Goal: Information Seeking & Learning: Learn about a topic

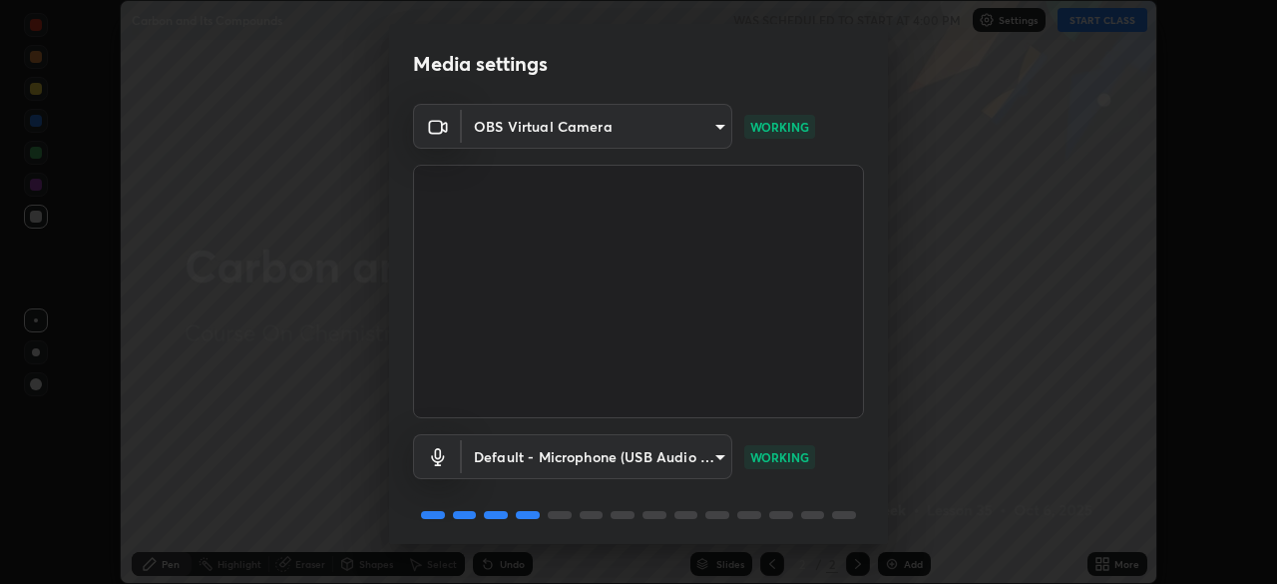
scroll to position [71, 0]
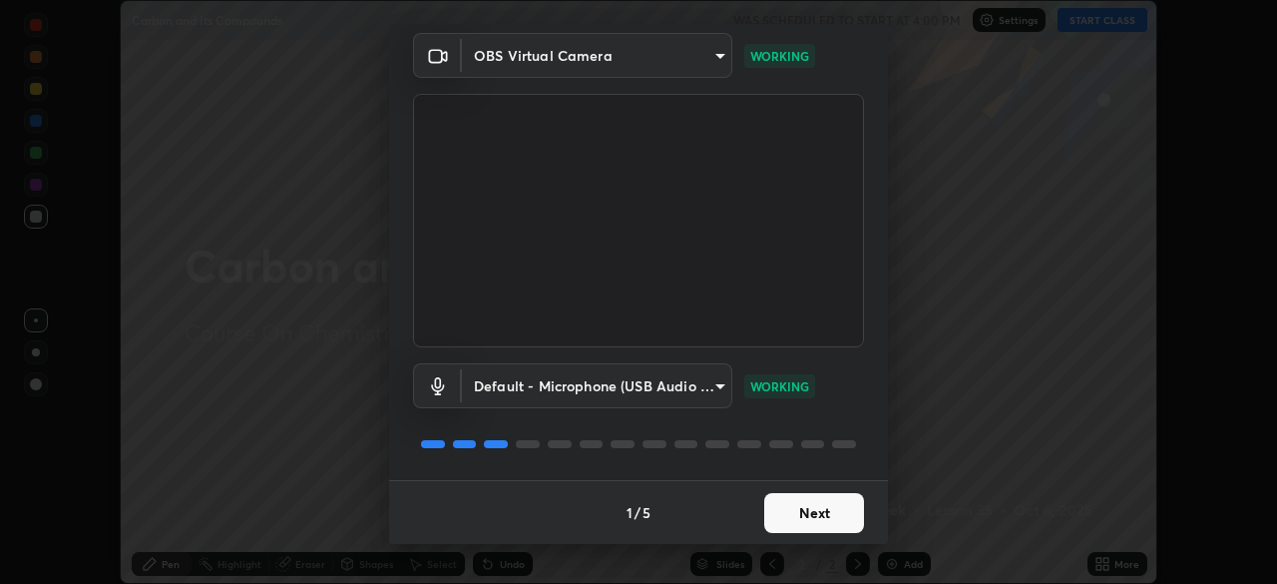
click at [780, 517] on button "Next" at bounding box center [814, 513] width 100 height 40
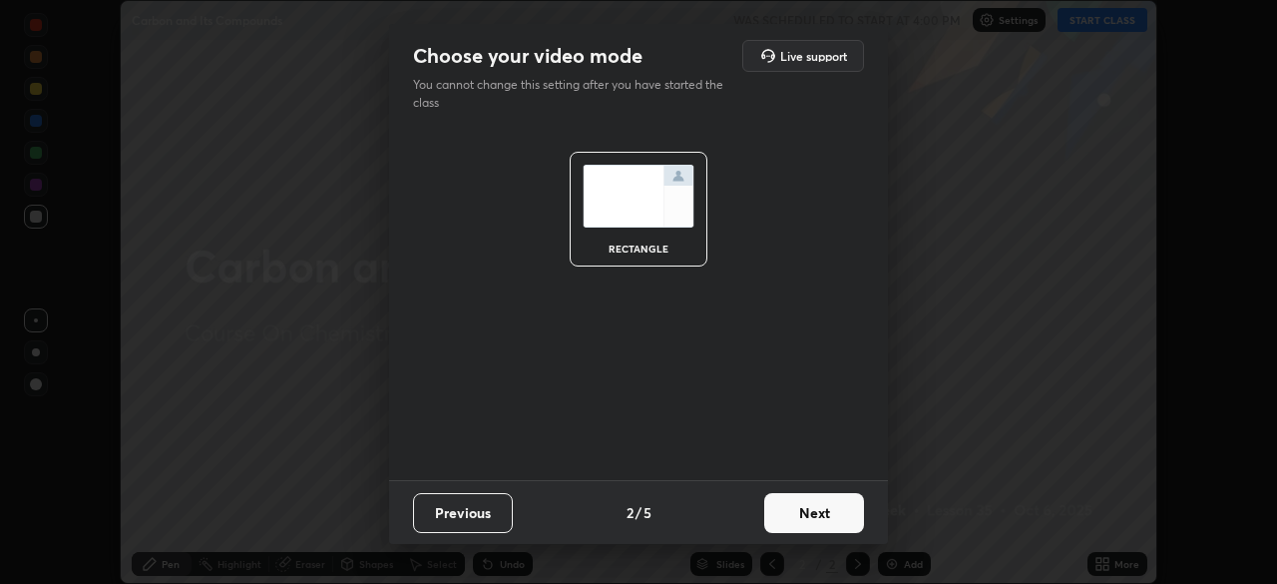
click at [791, 515] on button "Next" at bounding box center [814, 513] width 100 height 40
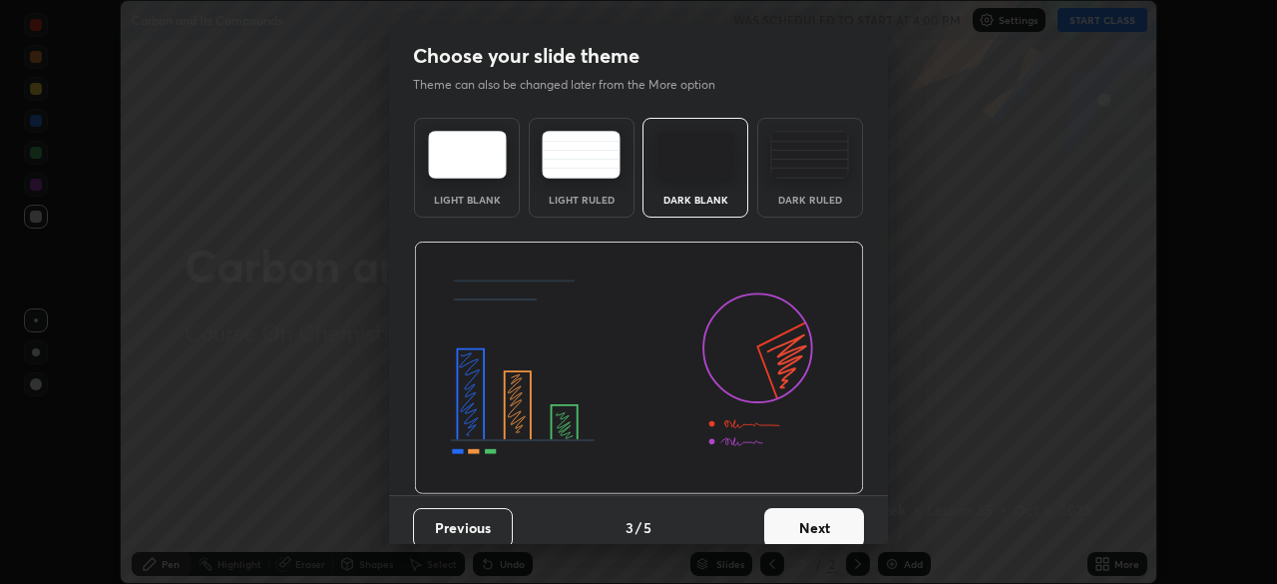
click at [793, 523] on button "Next" at bounding box center [814, 528] width 100 height 40
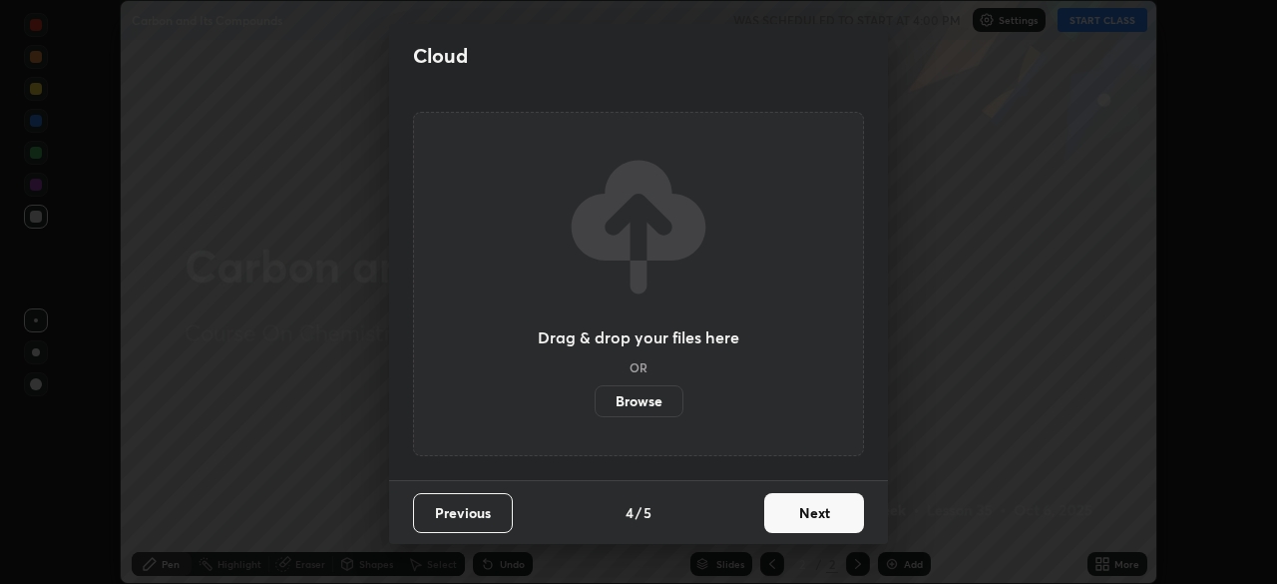
click at [795, 515] on button "Next" at bounding box center [814, 513] width 100 height 40
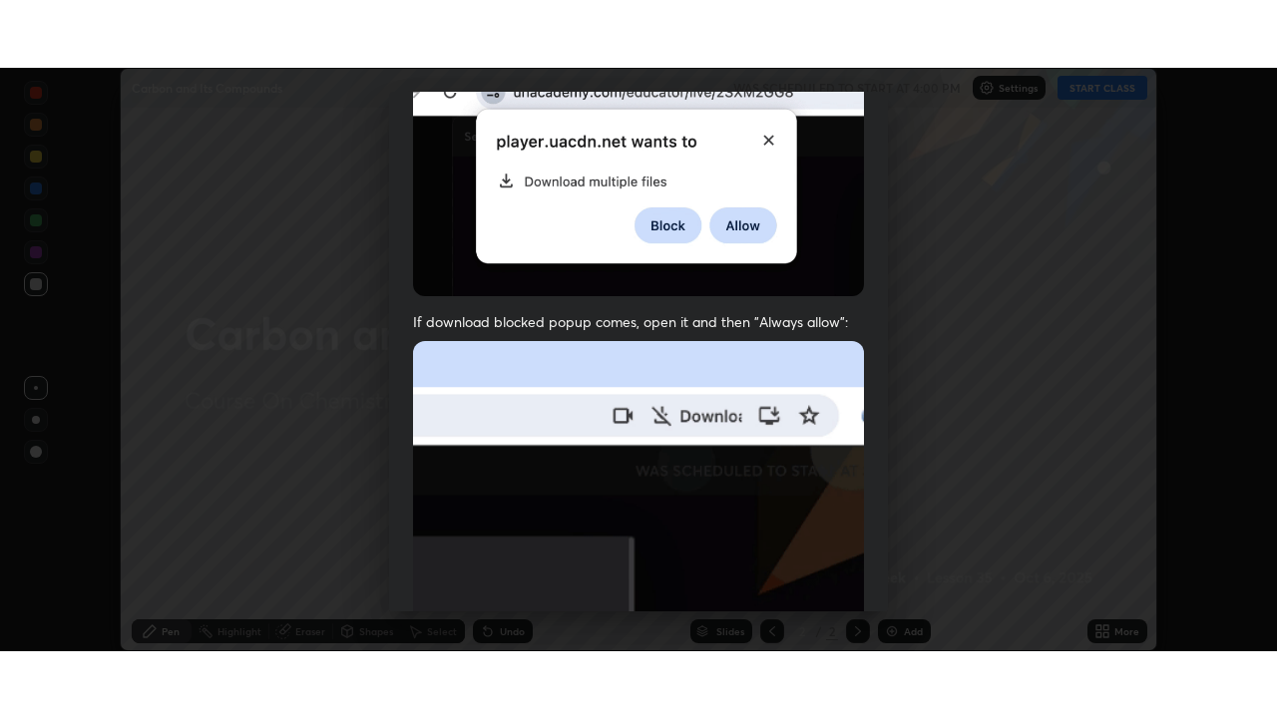
scroll to position [478, 0]
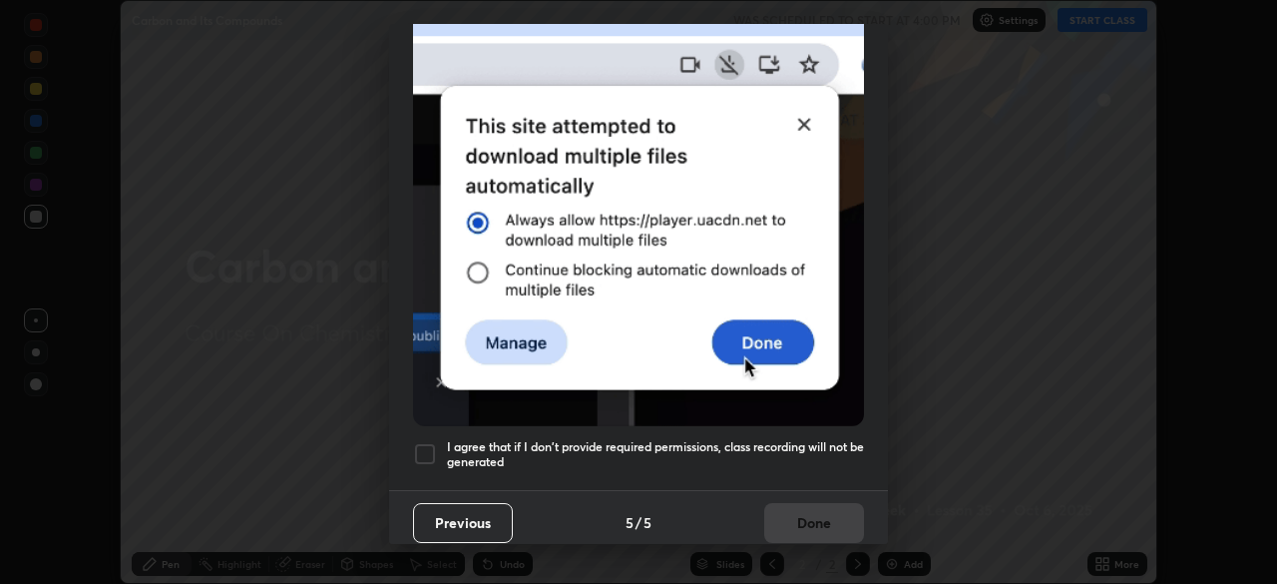
click at [430, 448] on div at bounding box center [425, 454] width 24 height 24
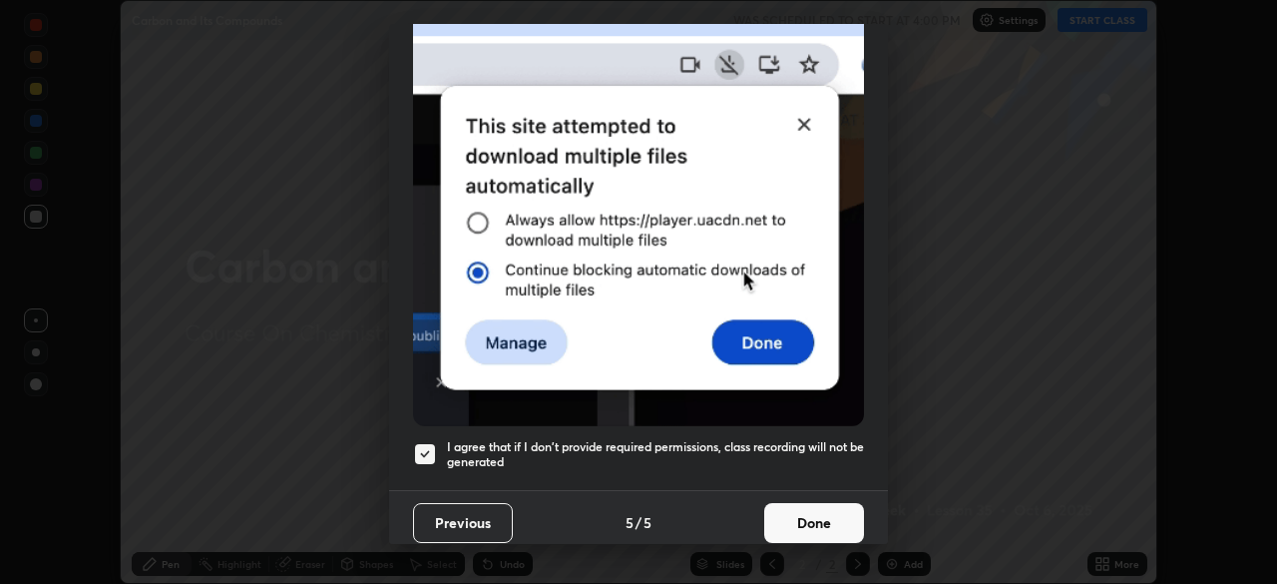
click at [799, 521] on button "Done" at bounding box center [814, 523] width 100 height 40
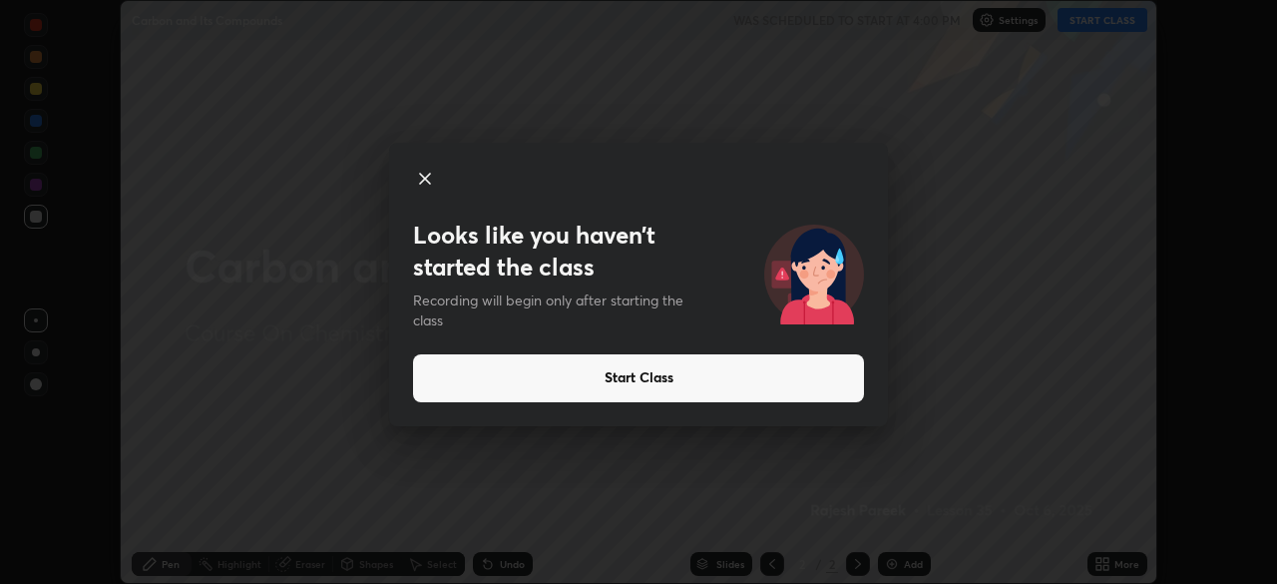
click at [661, 374] on button "Start Class" at bounding box center [638, 378] width 451 height 48
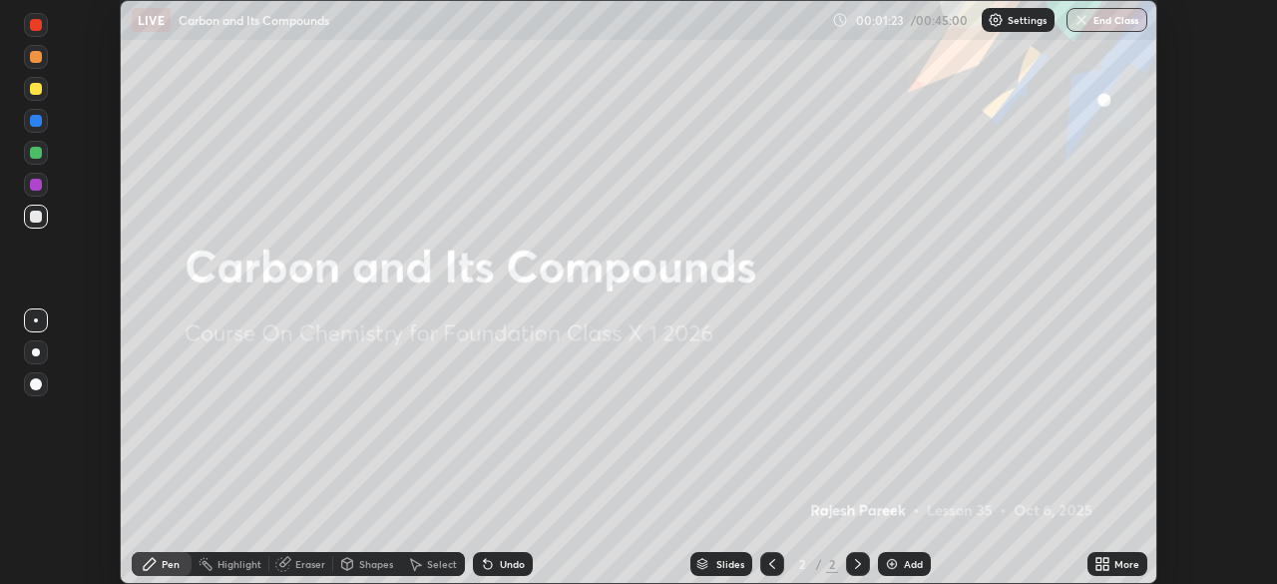
click at [895, 565] on img at bounding box center [892, 564] width 16 height 16
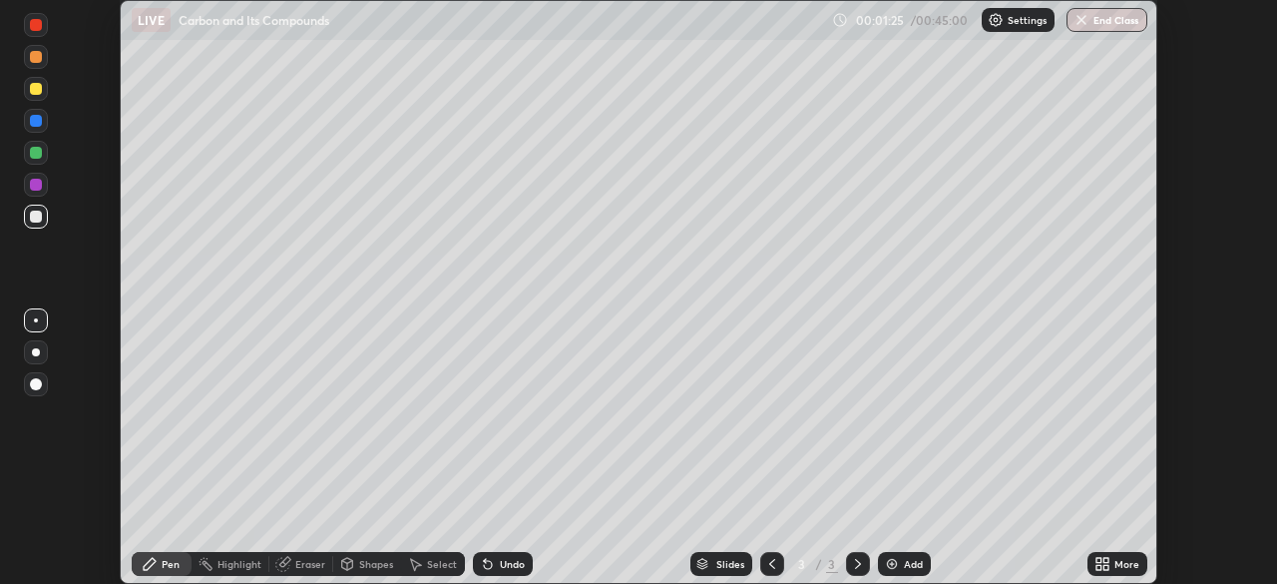
scroll to position [718, 1277]
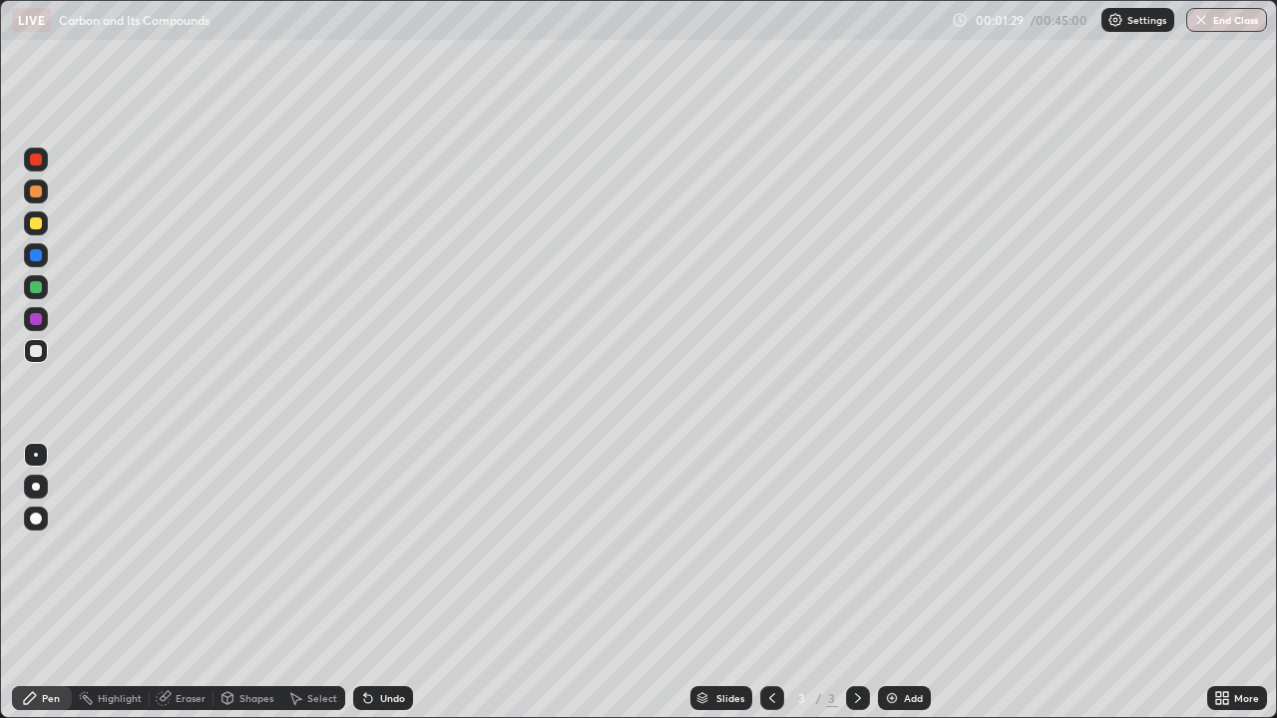
click at [39, 197] on div at bounding box center [36, 192] width 12 height 12
click at [35, 485] on div at bounding box center [36, 487] width 8 height 8
click at [184, 583] on div "Eraser" at bounding box center [191, 698] width 30 height 10
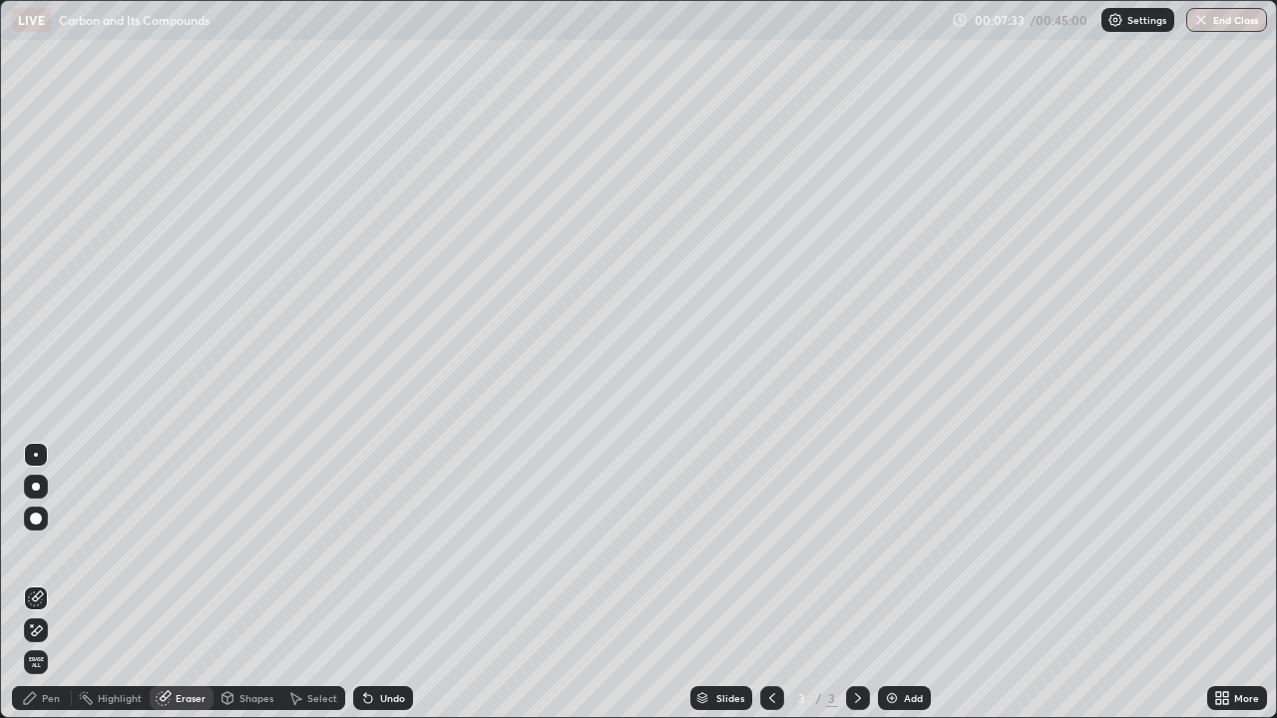
click at [59, 583] on div "Pen" at bounding box center [51, 698] width 18 height 10
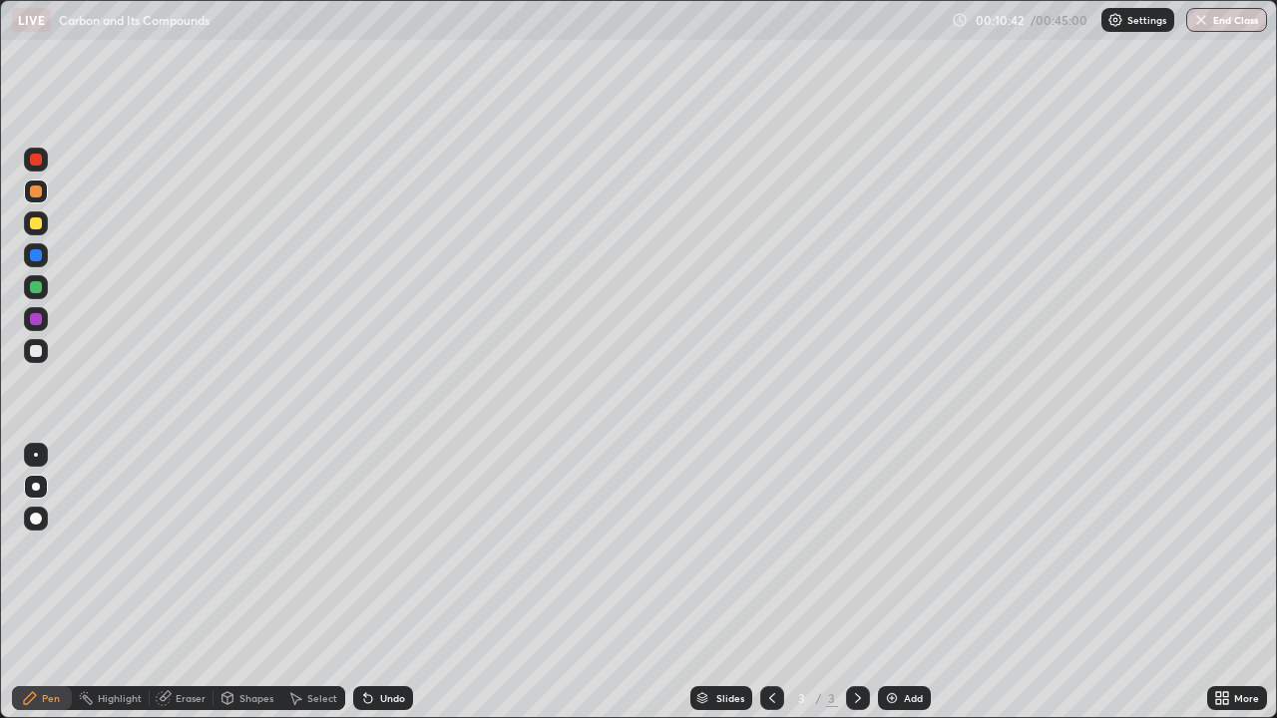
click at [37, 283] on div at bounding box center [36, 287] width 12 height 12
click at [1228, 583] on icon at bounding box center [1225, 694] width 5 height 5
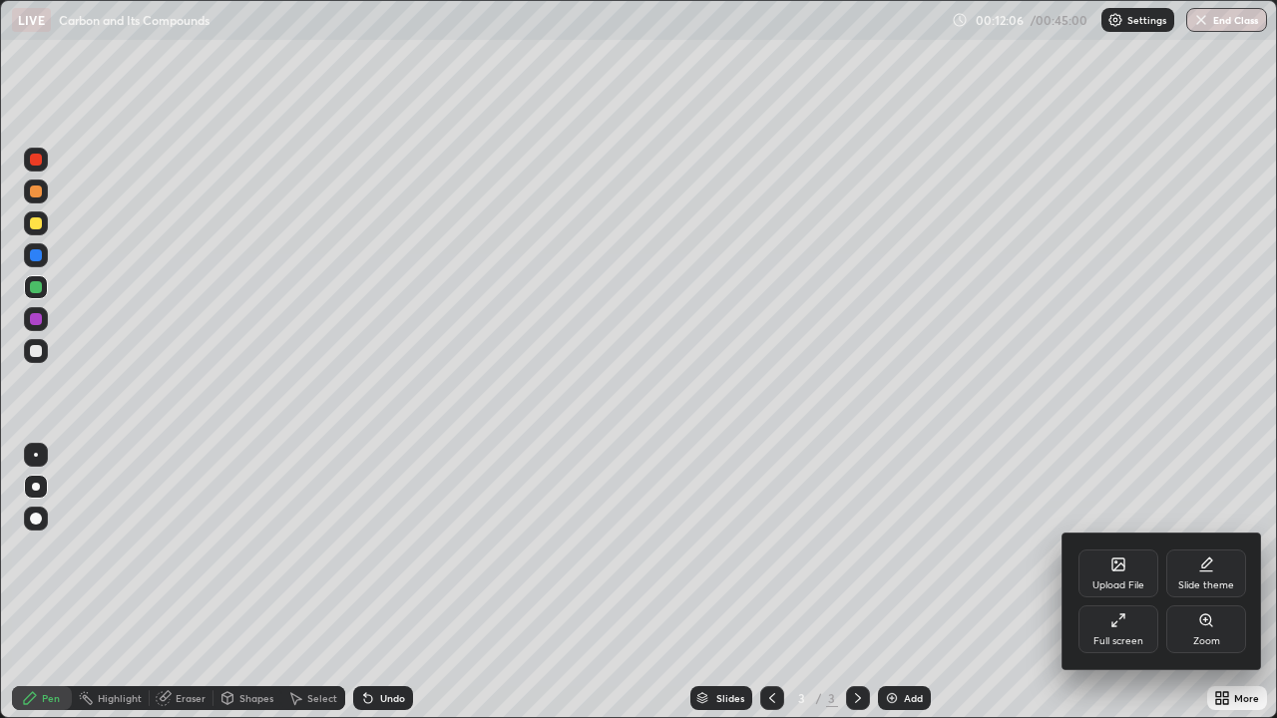
click at [1135, 583] on div "Full screen" at bounding box center [1118, 630] width 80 height 48
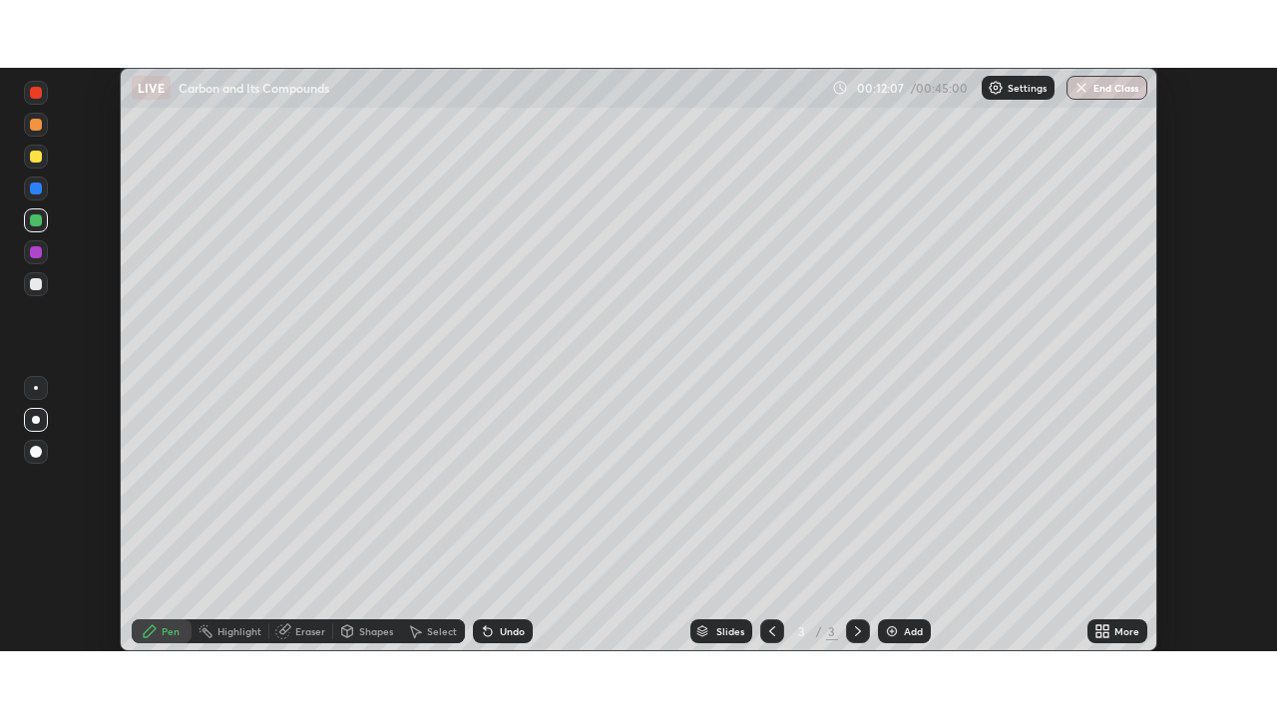
scroll to position [99176, 98482]
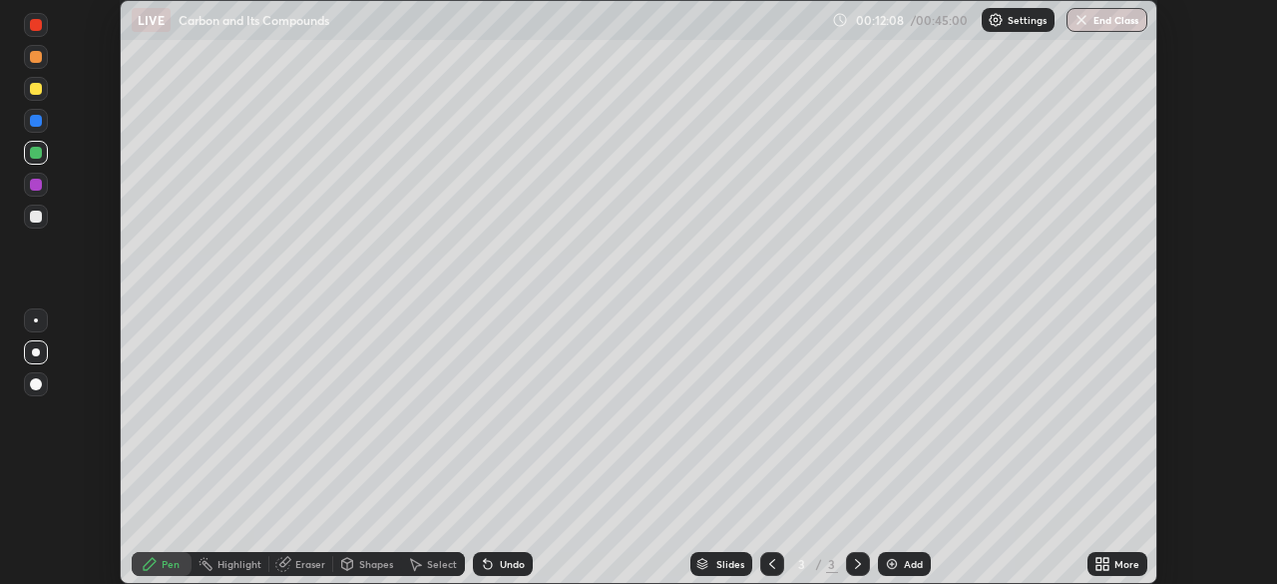
click at [1115, 562] on div "More" at bounding box center [1126, 564] width 25 height 10
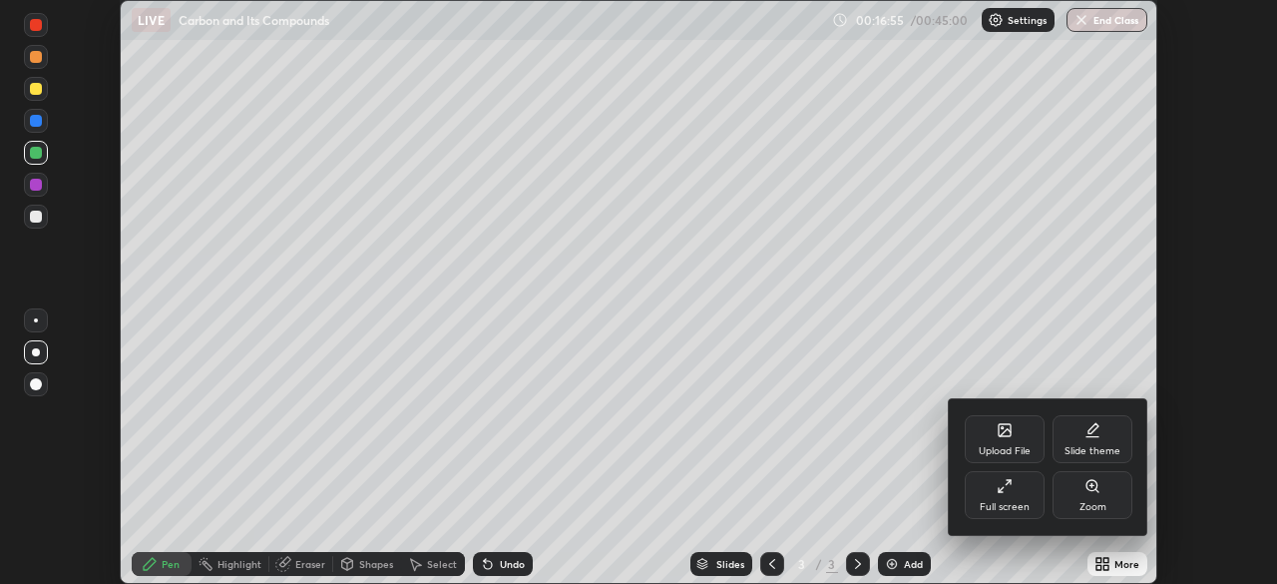
click at [1008, 490] on icon at bounding box center [1005, 486] width 16 height 16
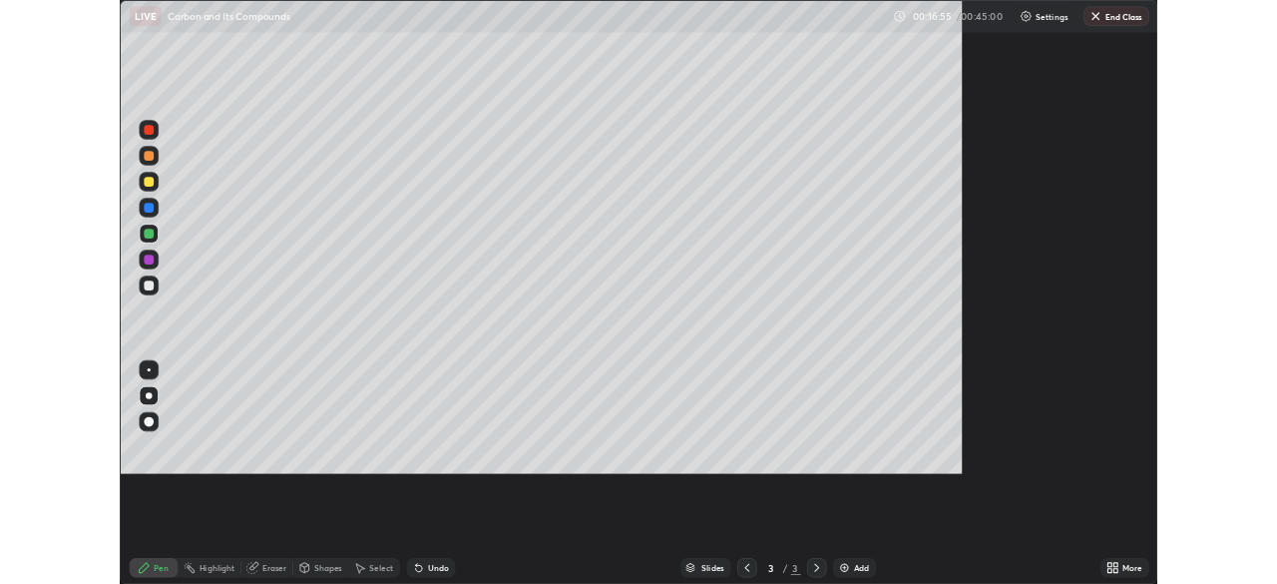
scroll to position [718, 1277]
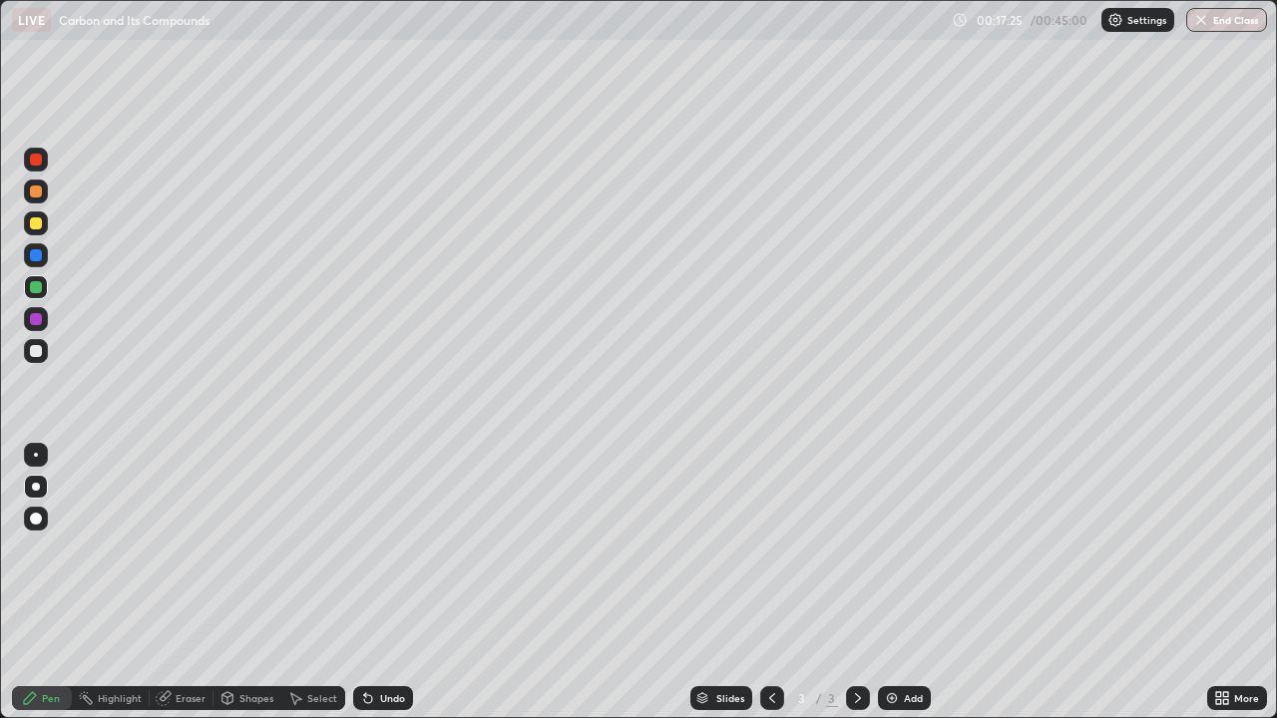
click at [886, 583] on img at bounding box center [892, 698] width 16 height 16
click at [39, 192] on div at bounding box center [36, 192] width 12 height 12
click at [367, 583] on icon at bounding box center [368, 699] width 8 height 8
click at [890, 583] on img at bounding box center [892, 698] width 16 height 16
click at [367, 583] on icon at bounding box center [368, 699] width 8 height 8
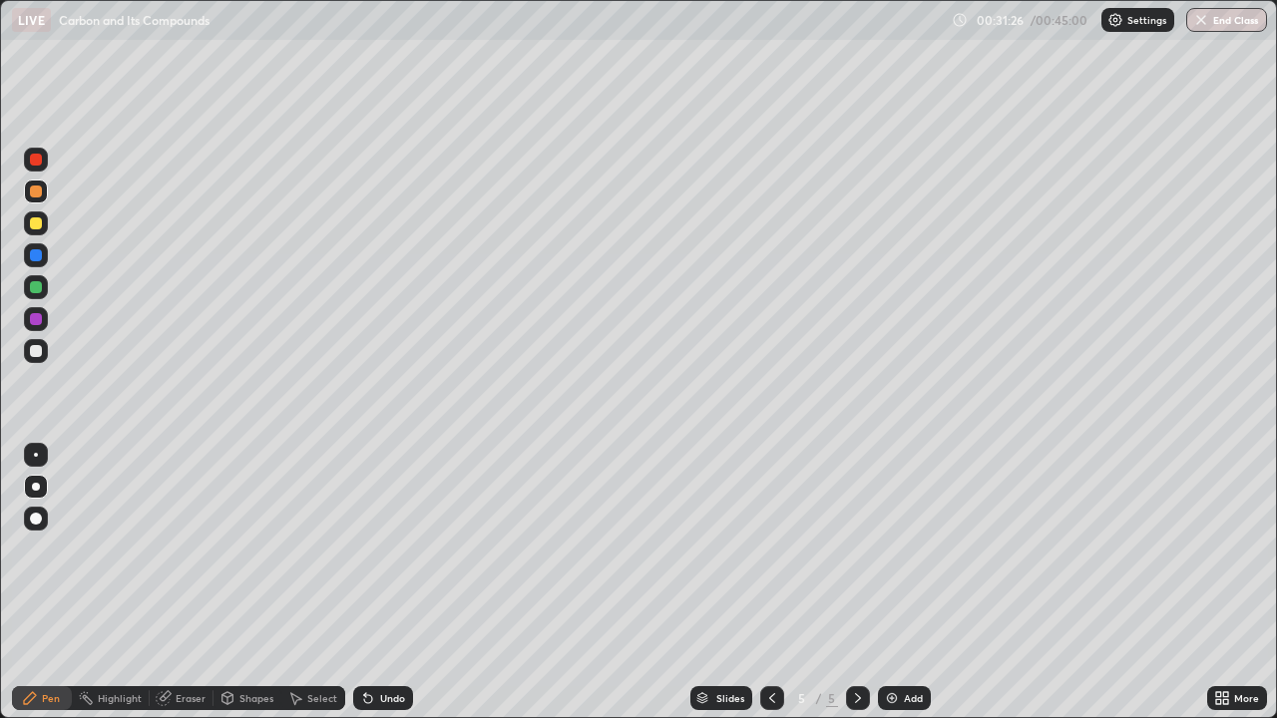
click at [887, 583] on img at bounding box center [892, 698] width 16 height 16
click at [364, 583] on icon at bounding box center [365, 694] width 2 height 2
click at [890, 583] on img at bounding box center [892, 698] width 16 height 16
click at [36, 288] on div at bounding box center [36, 287] width 12 height 12
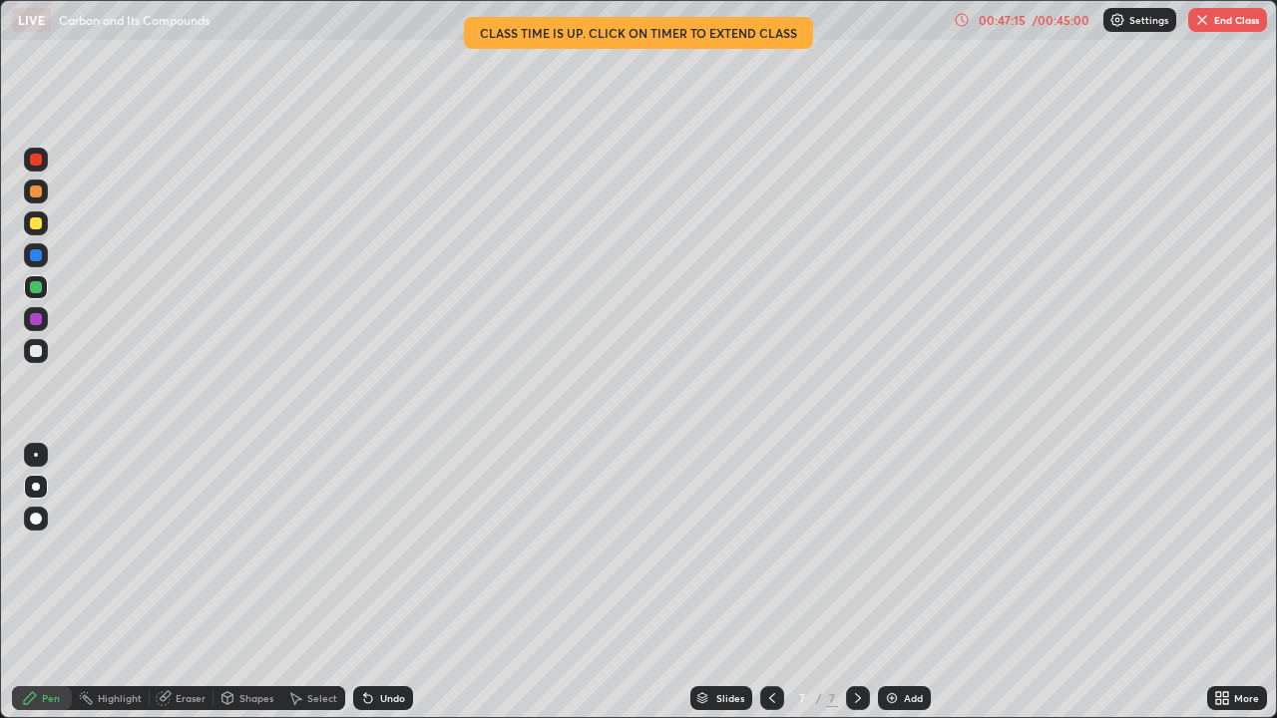
click at [1231, 23] on button "End Class" at bounding box center [1227, 20] width 79 height 24
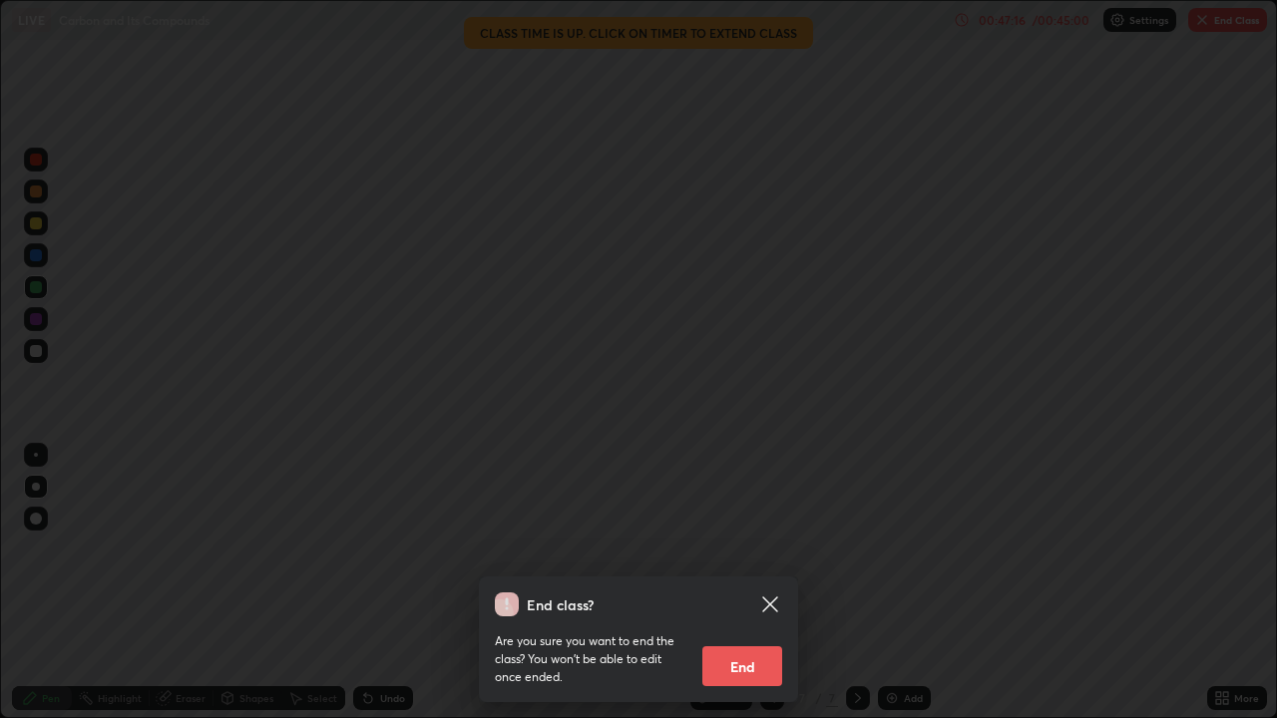
click at [747, 583] on button "End" at bounding box center [742, 666] width 80 height 40
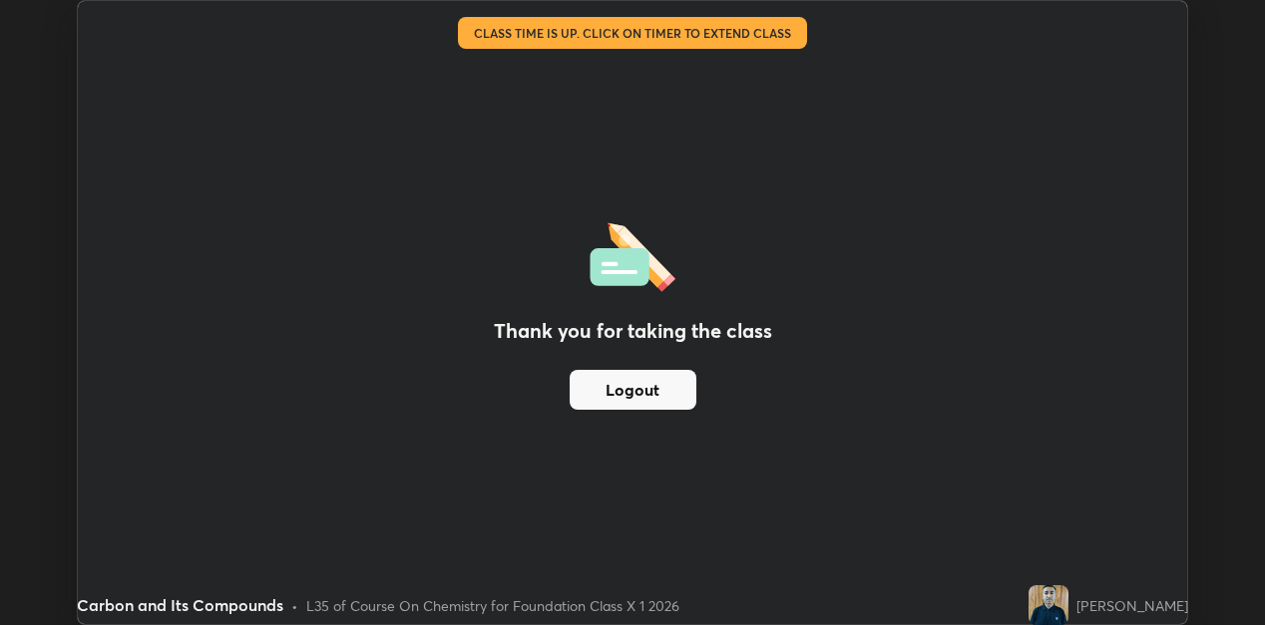
scroll to position [625, 1265]
